Goal: Transaction & Acquisition: Subscribe to service/newsletter

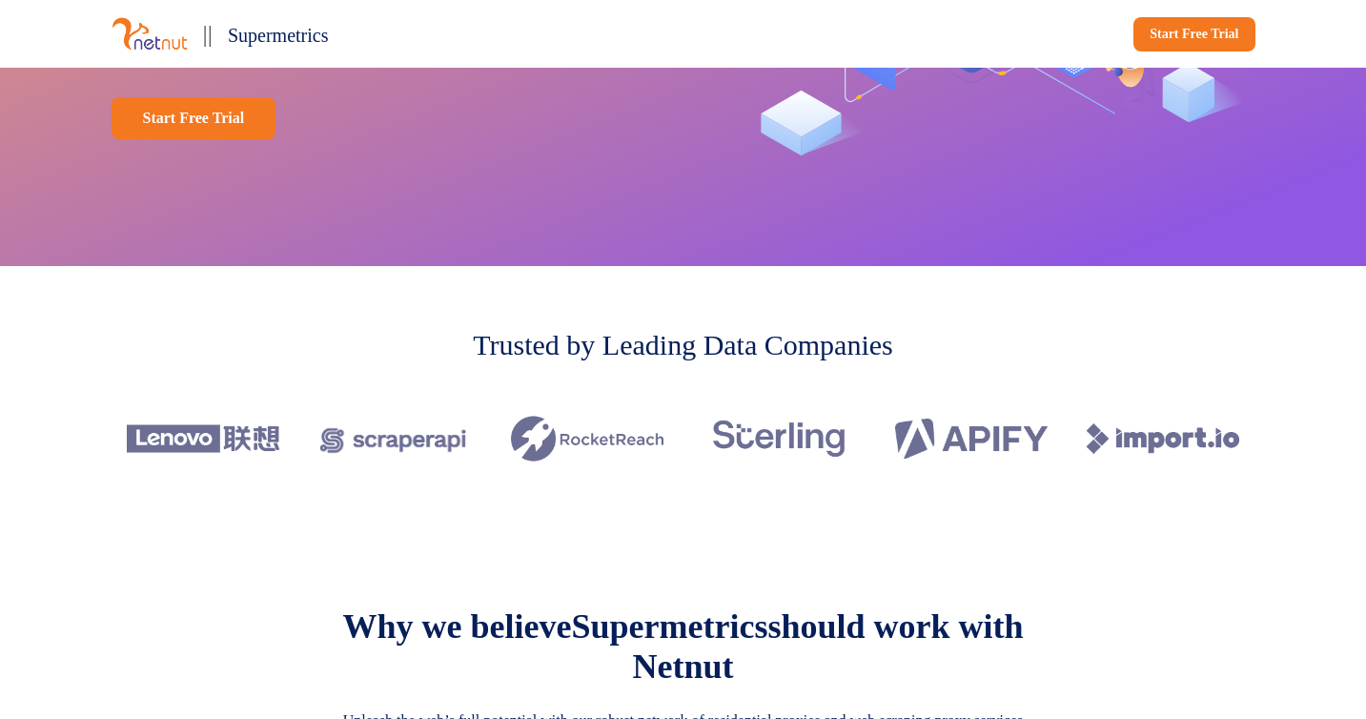
scroll to position [348, 0]
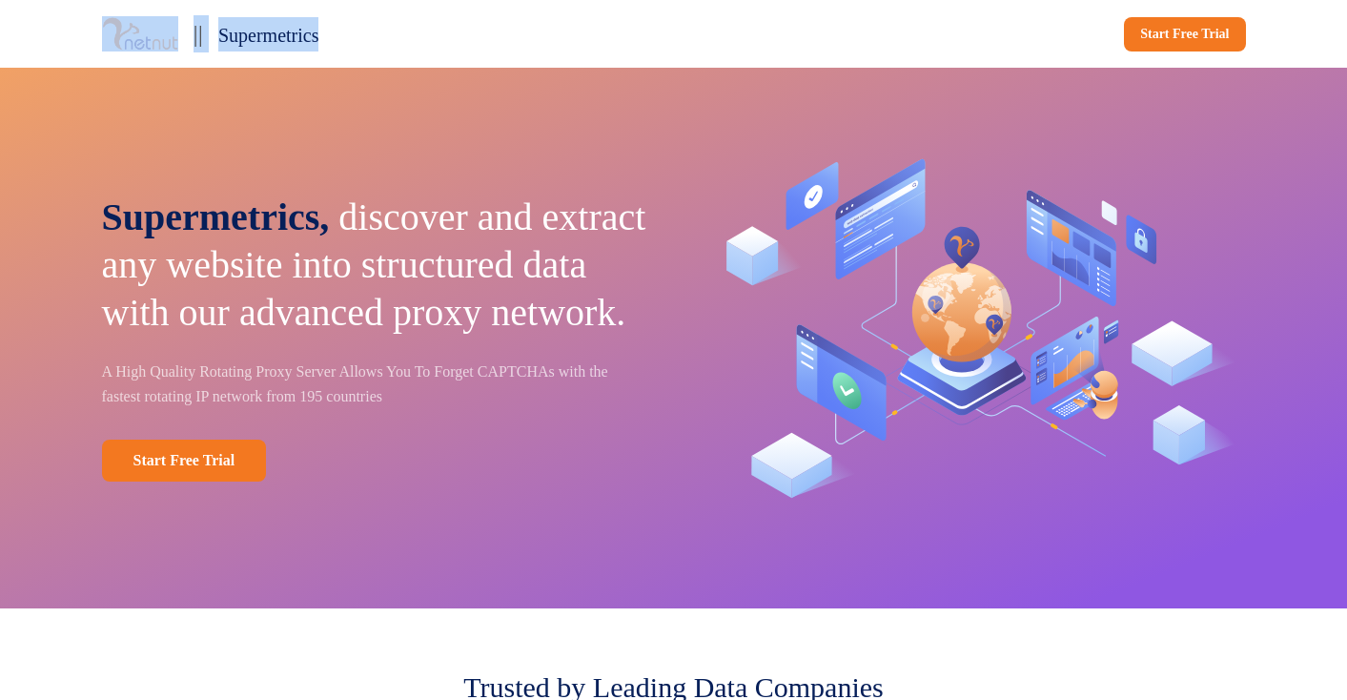
drag, startPoint x: 458, startPoint y: 44, endPoint x: 82, endPoint y: 35, distance: 375.7
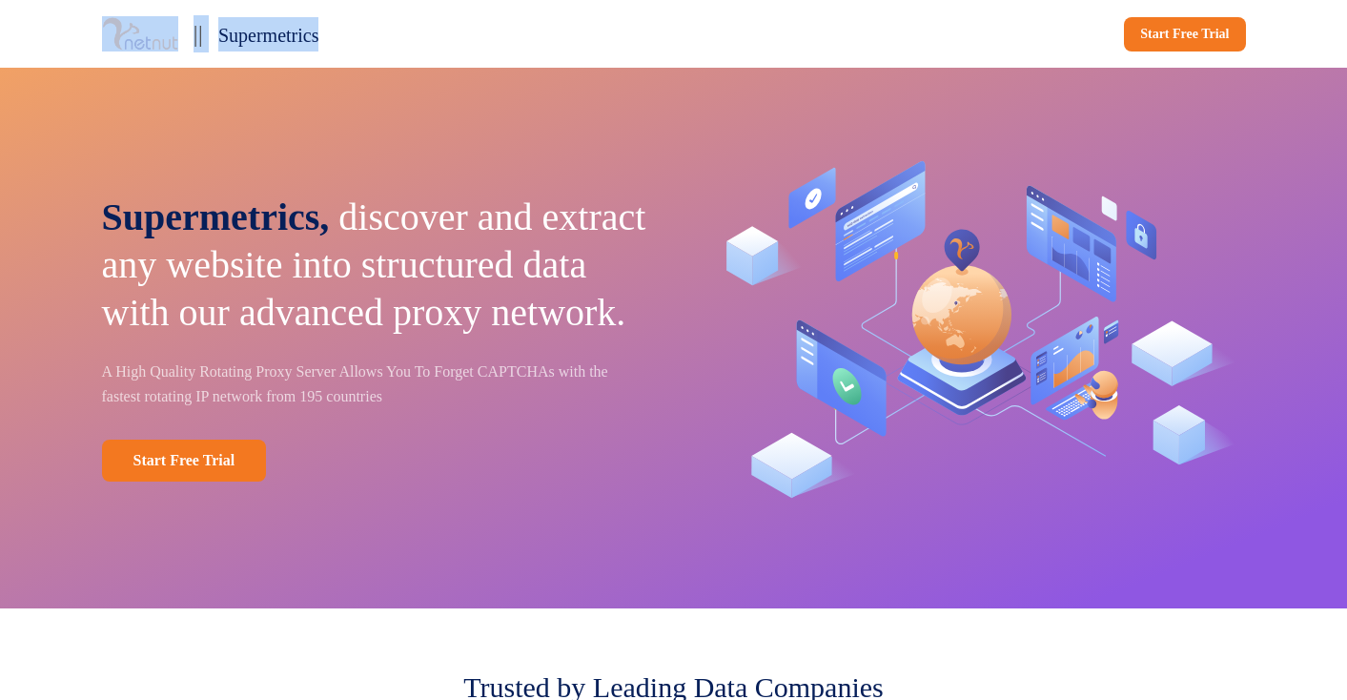
click at [82, 35] on div "|| Supermetrics Start Free Trial" at bounding box center [674, 34] width 1258 height 68
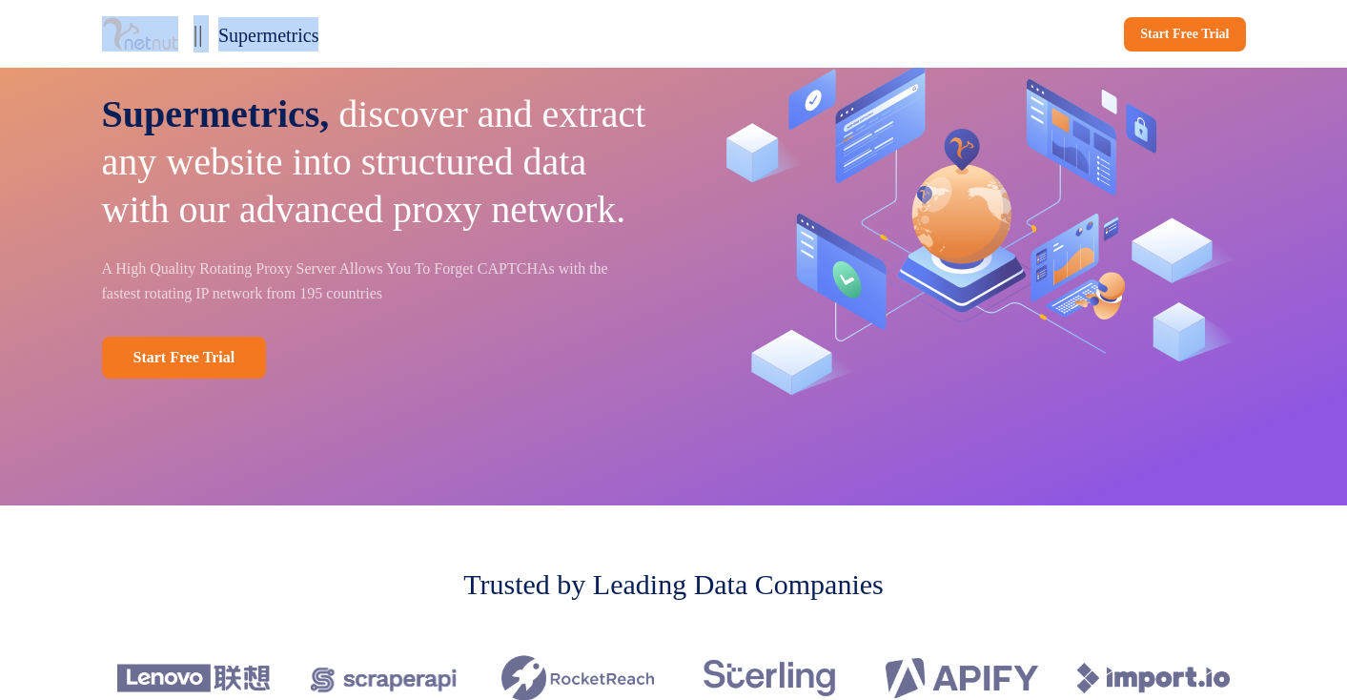
scroll to position [92, 0]
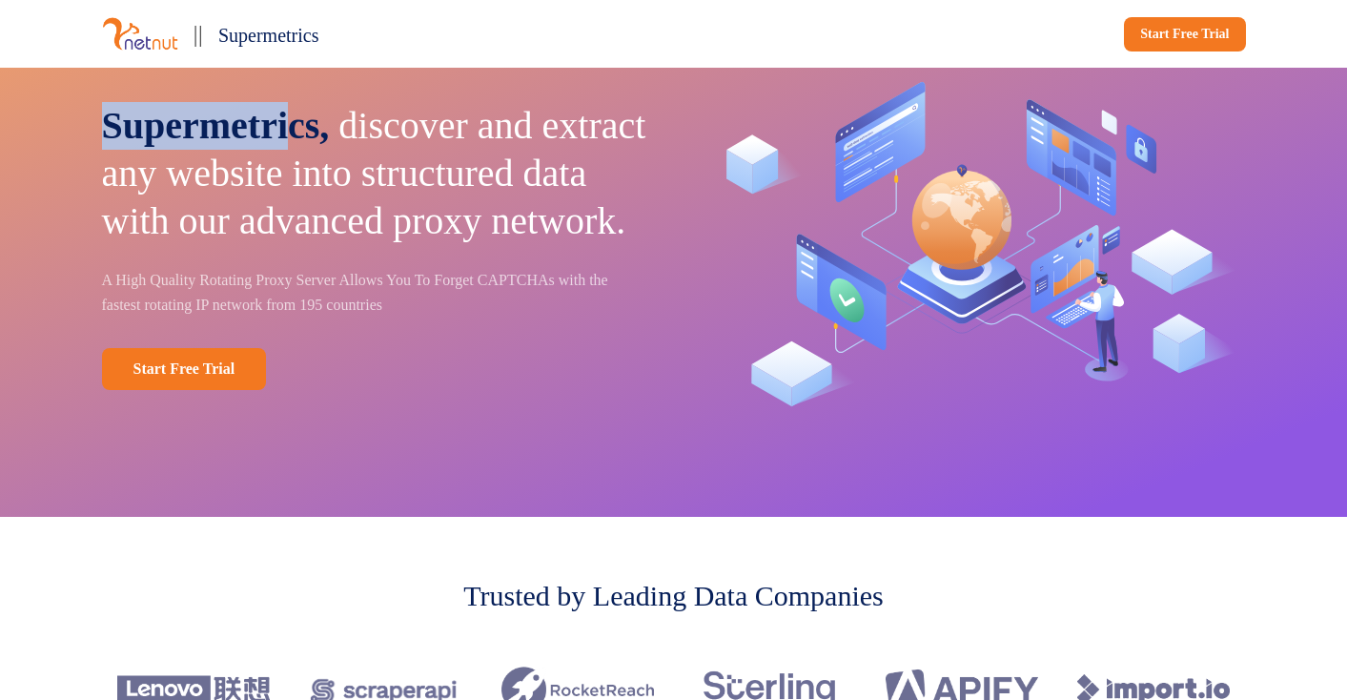
drag, startPoint x: 102, startPoint y: 102, endPoint x: 357, endPoint y: 148, distance: 258.6
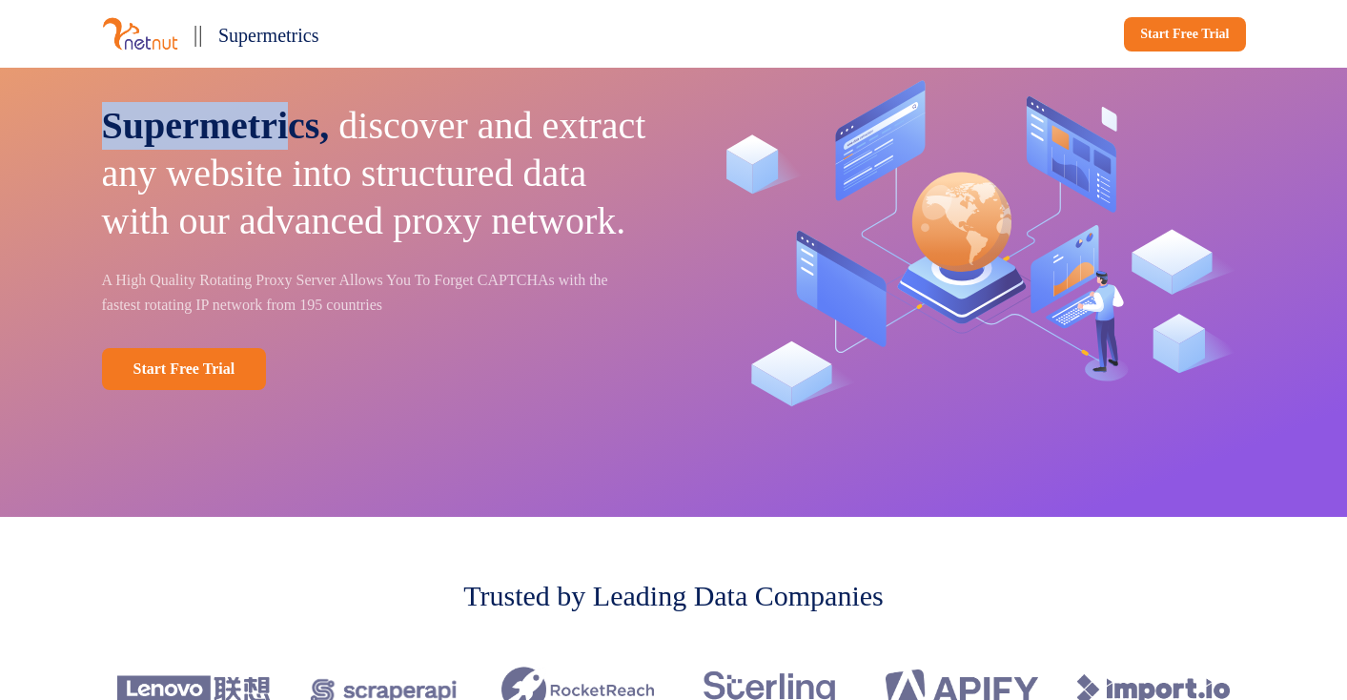
click at [342, 139] on p "Supermetrics, discover and extract any website into structured data with our ad…" at bounding box center [374, 173] width 545 height 143
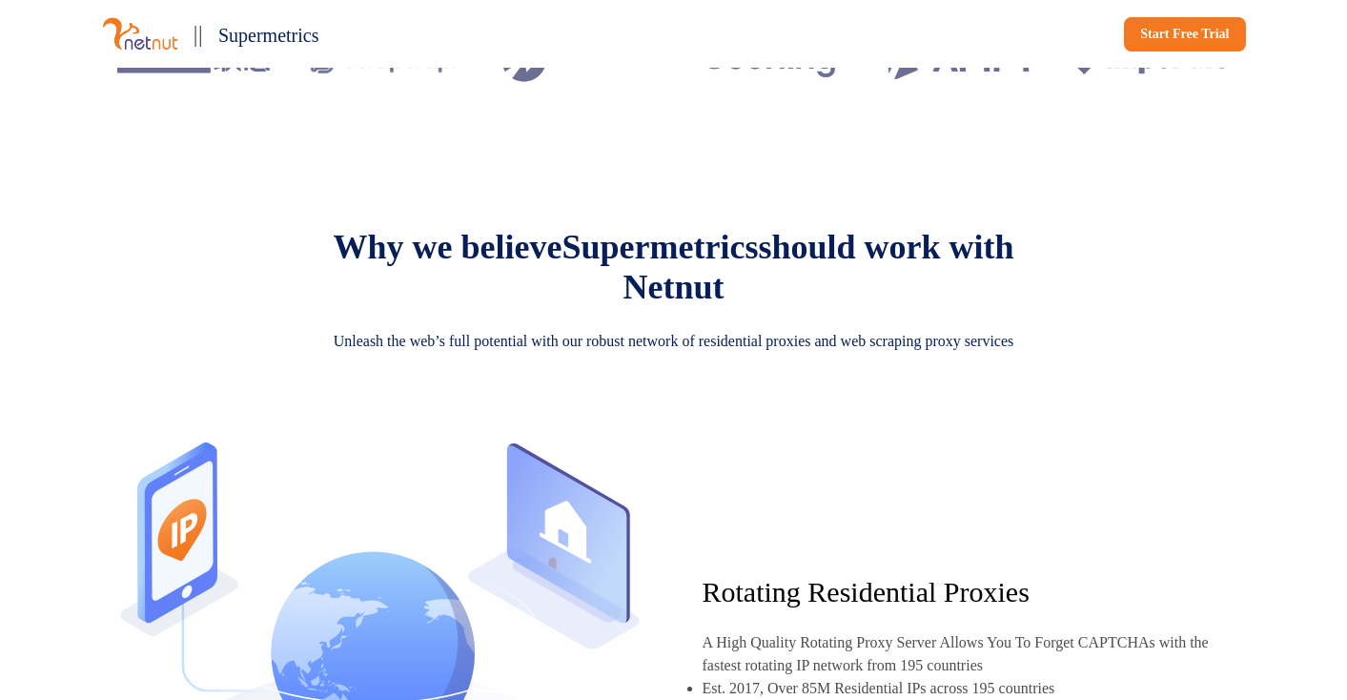
scroll to position [841, 0]
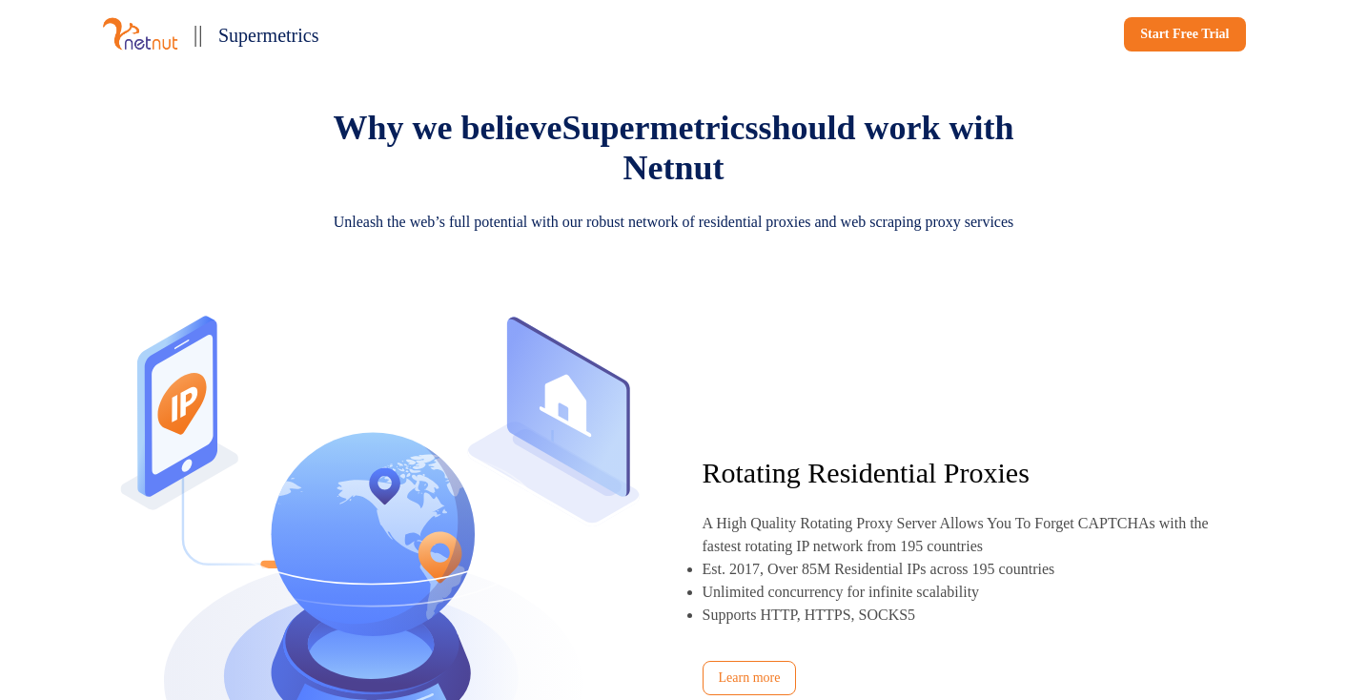
click at [756, 130] on span "Supermetrics" at bounding box center [659, 128] width 196 height 38
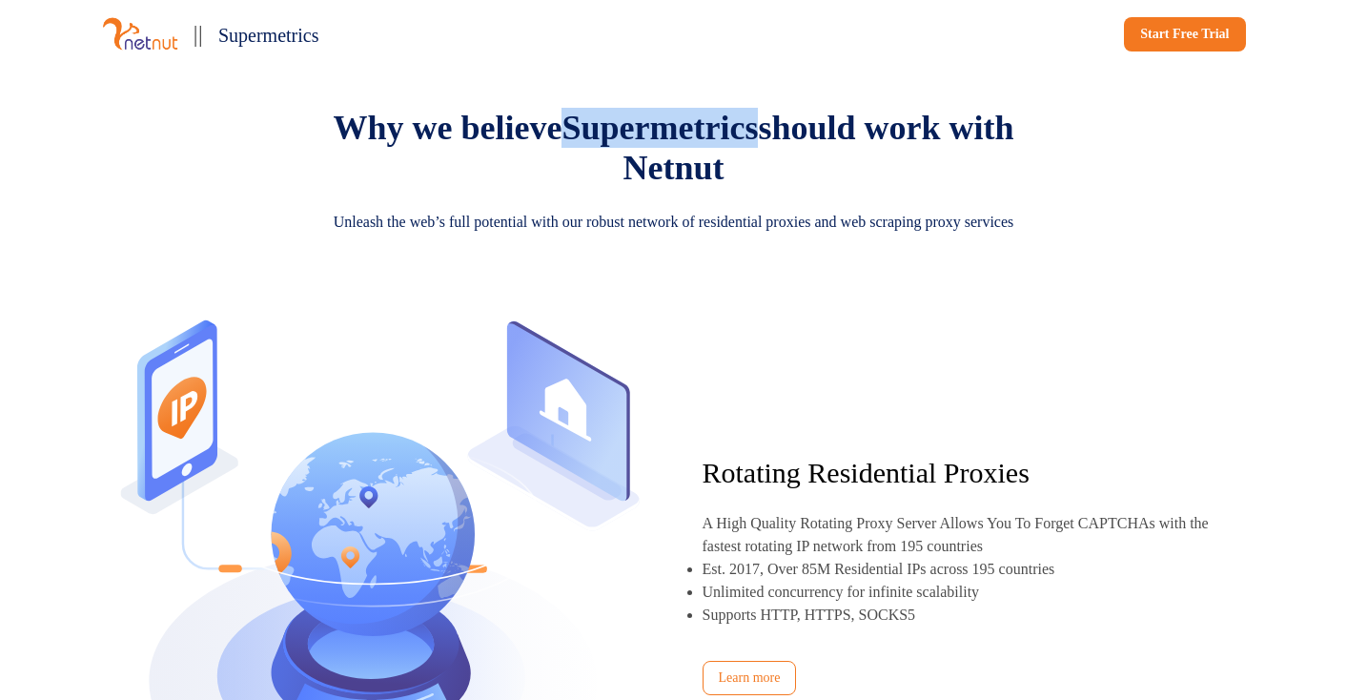
click at [756, 130] on span "Supermetrics" at bounding box center [659, 128] width 196 height 38
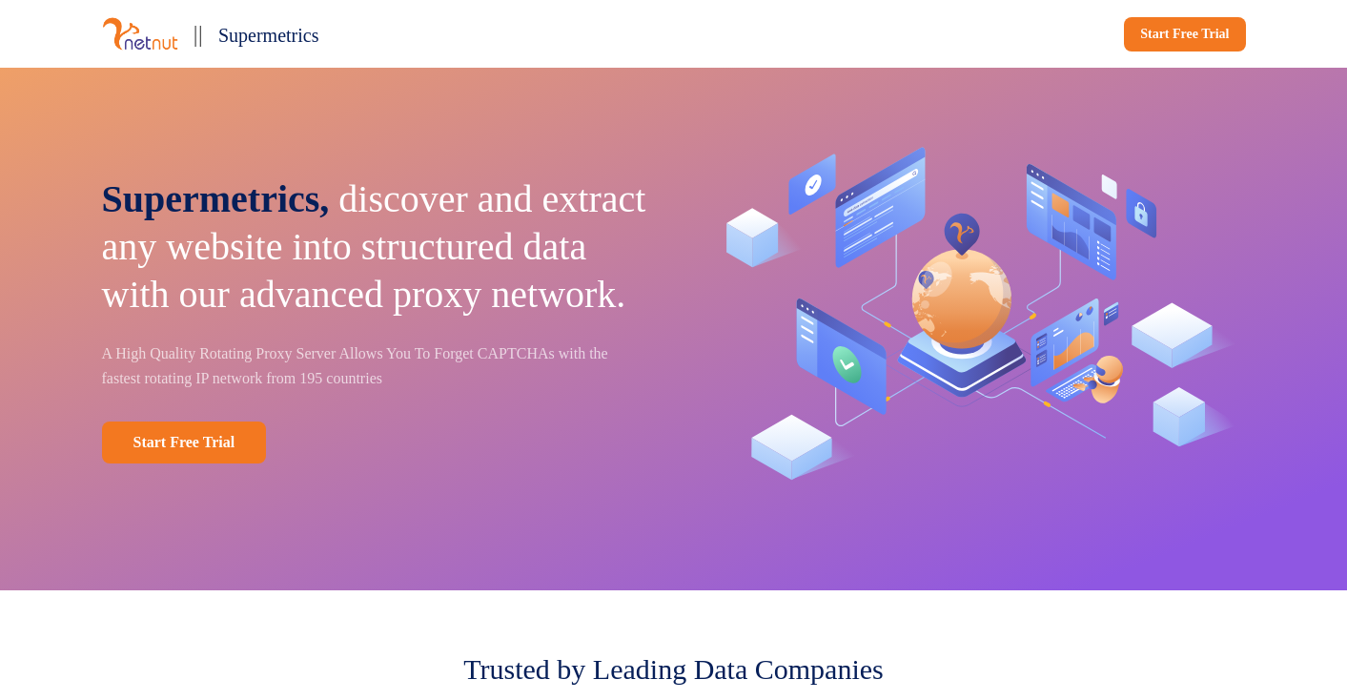
scroll to position [0, 0]
